Goal: Task Accomplishment & Management: Complete application form

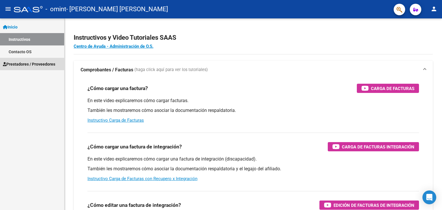
click at [26, 63] on span "Prestadores / Proveedores" at bounding box center [29, 64] width 52 height 6
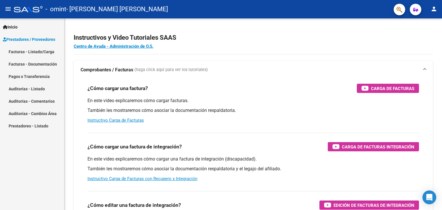
click at [37, 50] on link "Facturas - Listado/Carga" at bounding box center [32, 52] width 64 height 12
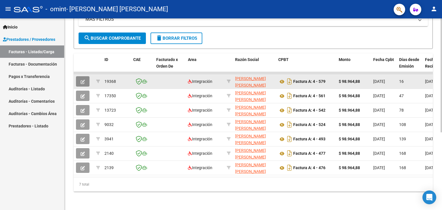
click at [81, 79] on span "button" at bounding box center [83, 81] width 4 height 5
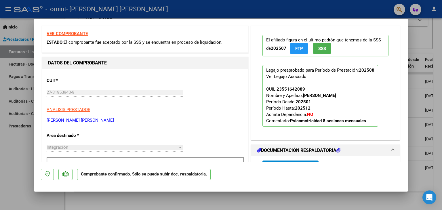
scroll to position [173, 0]
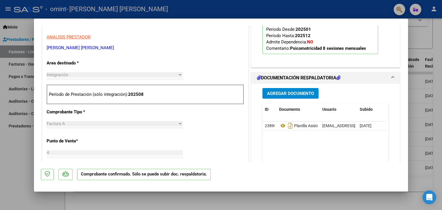
click at [442, 28] on div at bounding box center [221, 105] width 442 height 210
type input "$ 0,00"
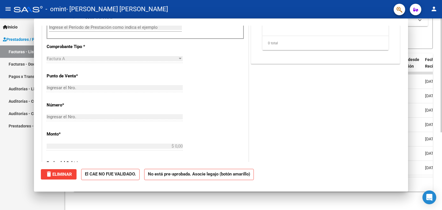
scroll to position [98, 0]
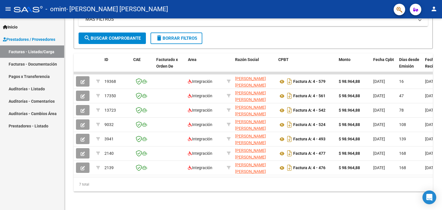
click at [433, 10] on mat-icon "person" at bounding box center [434, 8] width 7 height 7
drag, startPoint x: 164, startPoint y: 174, endPoint x: 185, endPoint y: 176, distance: 22.0
click at [216, 174] on div at bounding box center [221, 105] width 442 height 210
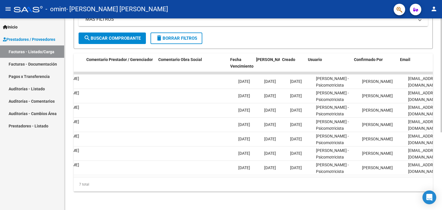
scroll to position [0, 855]
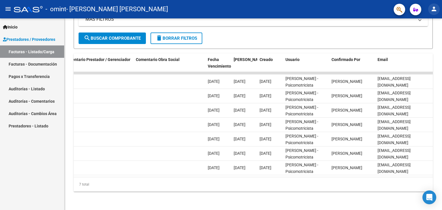
click at [434, 12] on mat-icon "person" at bounding box center [434, 8] width 7 height 7
click at [422, 36] on button "exit_to_app Salir" at bounding box center [422, 38] width 35 height 14
